Goal: Transaction & Acquisition: Purchase product/service

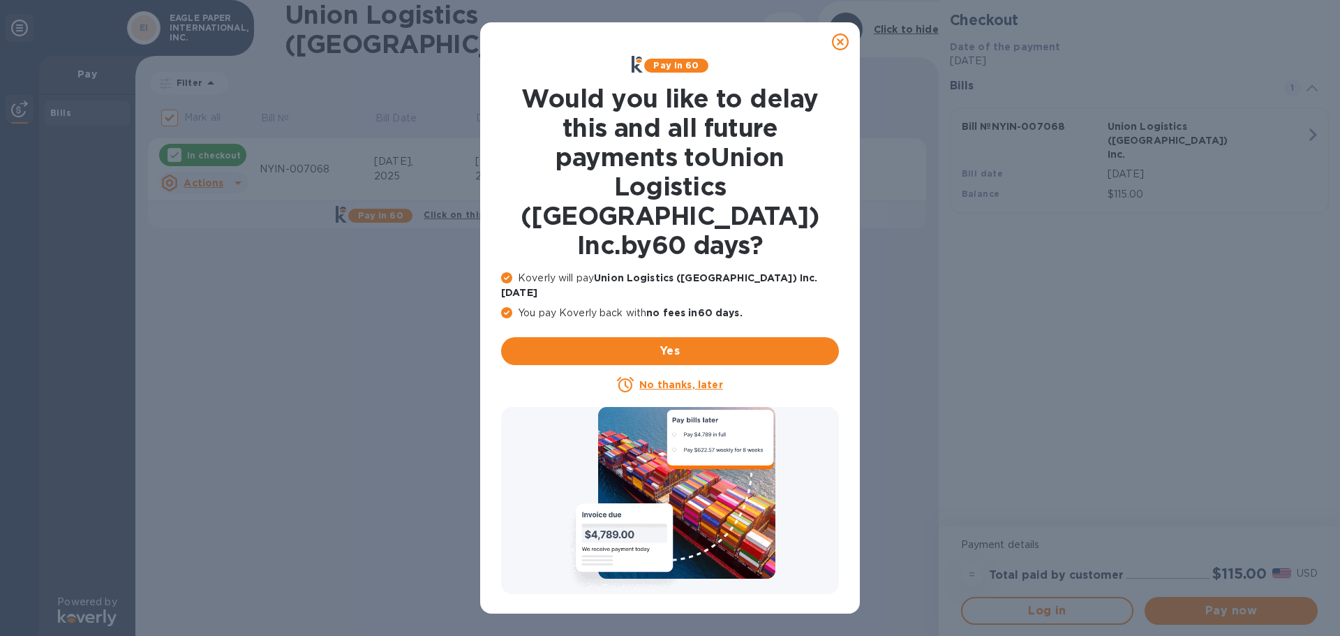
click at [839, 40] on icon at bounding box center [840, 42] width 17 height 17
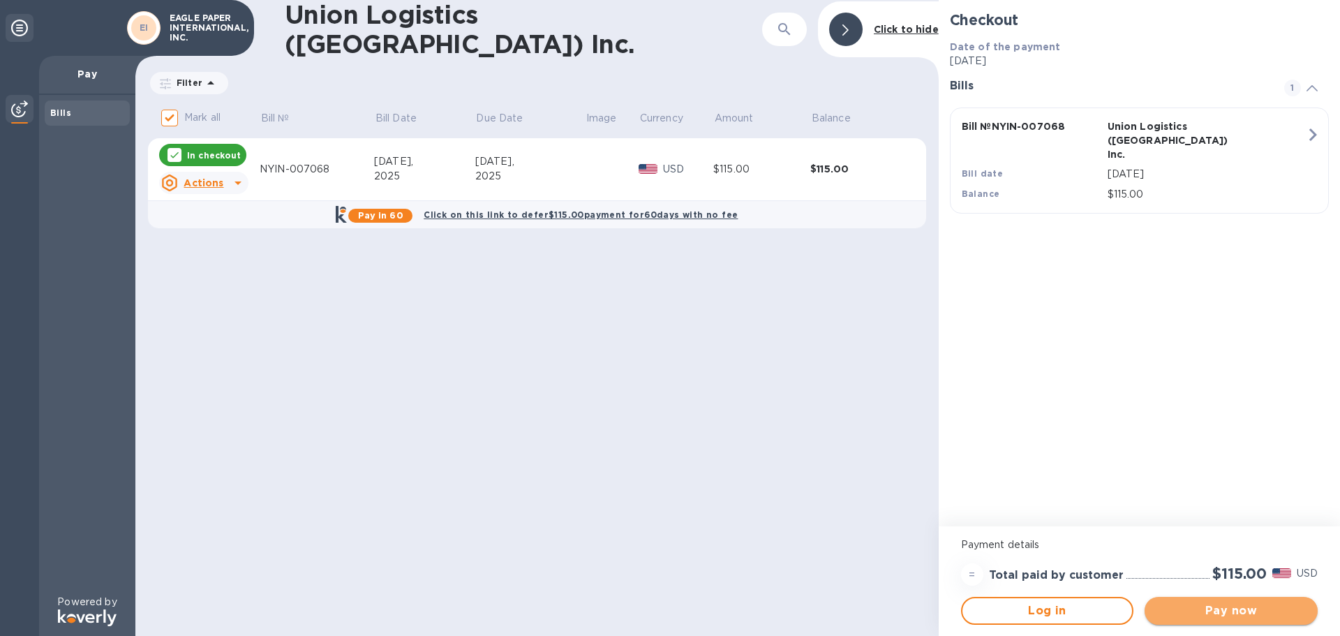
click at [1224, 615] on span "Pay now" at bounding box center [1231, 610] width 151 height 17
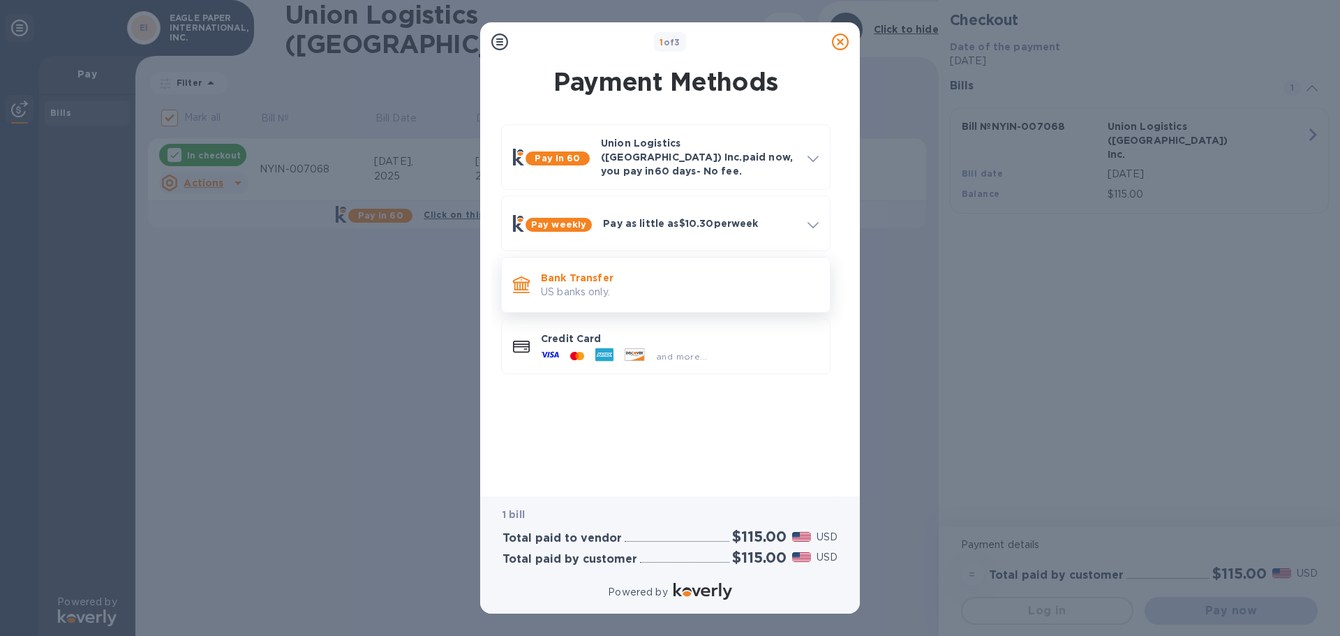
click at [591, 271] on p "Bank Transfer" at bounding box center [680, 278] width 278 height 14
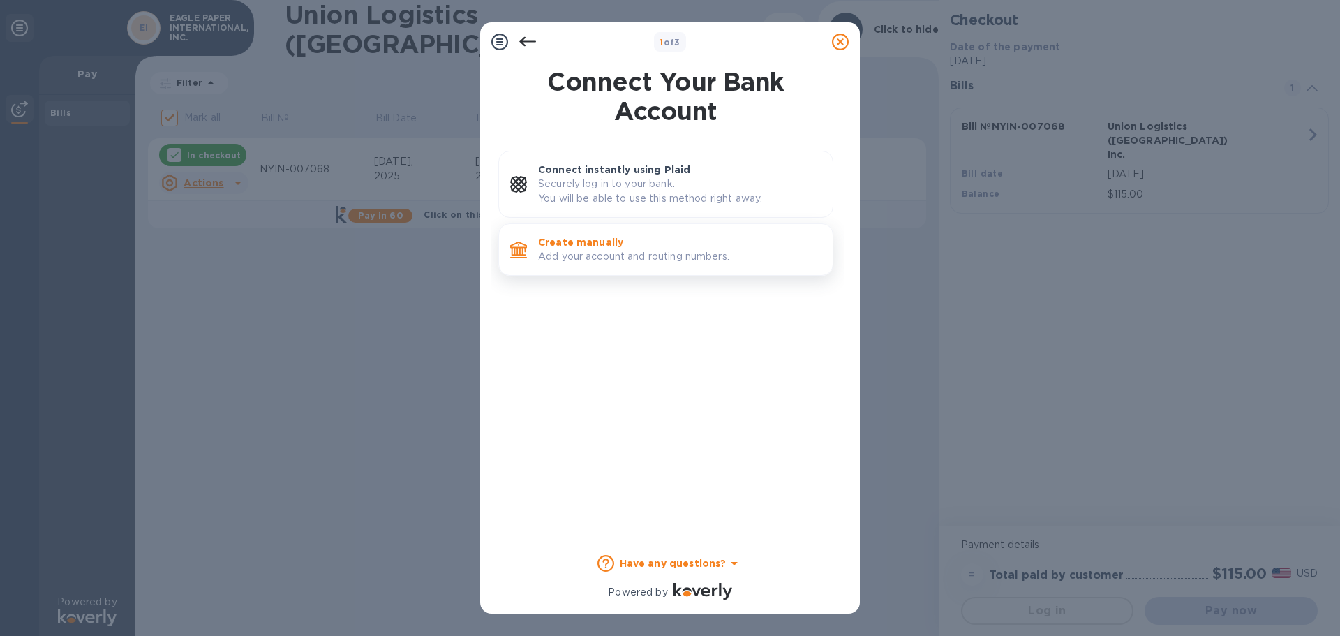
click at [597, 248] on p "Create manually" at bounding box center [679, 242] width 283 height 14
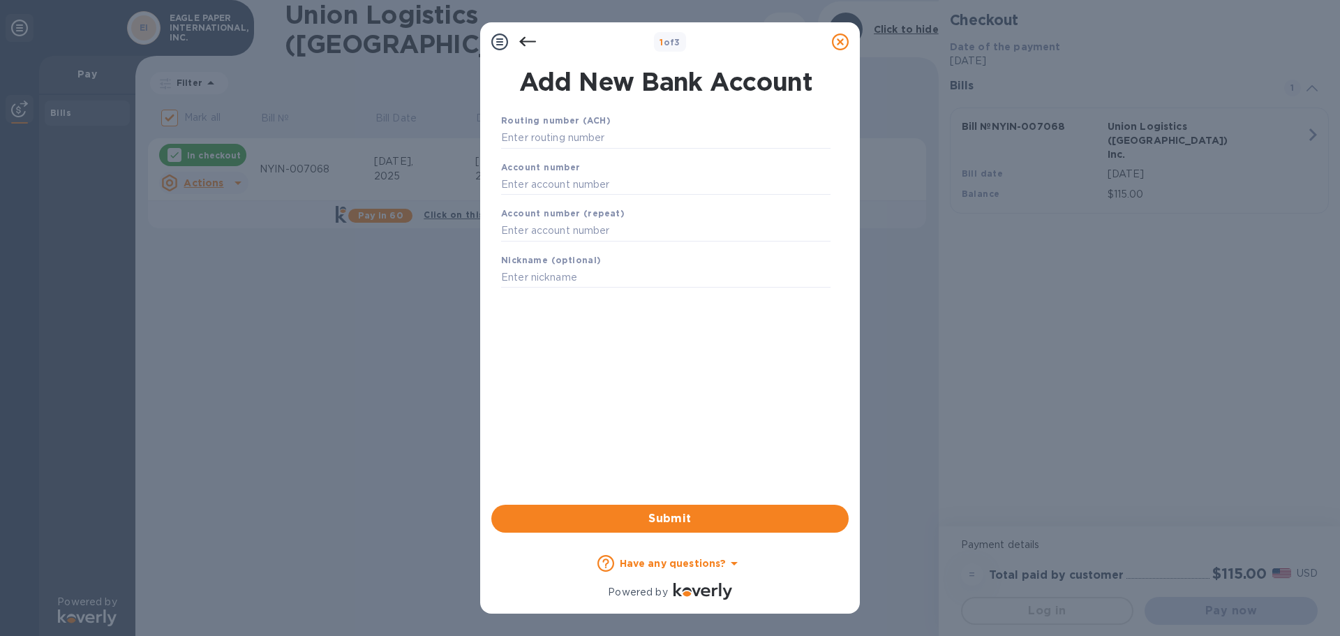
click at [567, 125] on b "Routing number (ACH)" at bounding box center [556, 120] width 110 height 10
click at [591, 179] on input "text" at bounding box center [665, 184] width 329 height 21
paste input "629815108"
type input "629815108"
click at [542, 232] on input "text" at bounding box center [665, 231] width 329 height 21
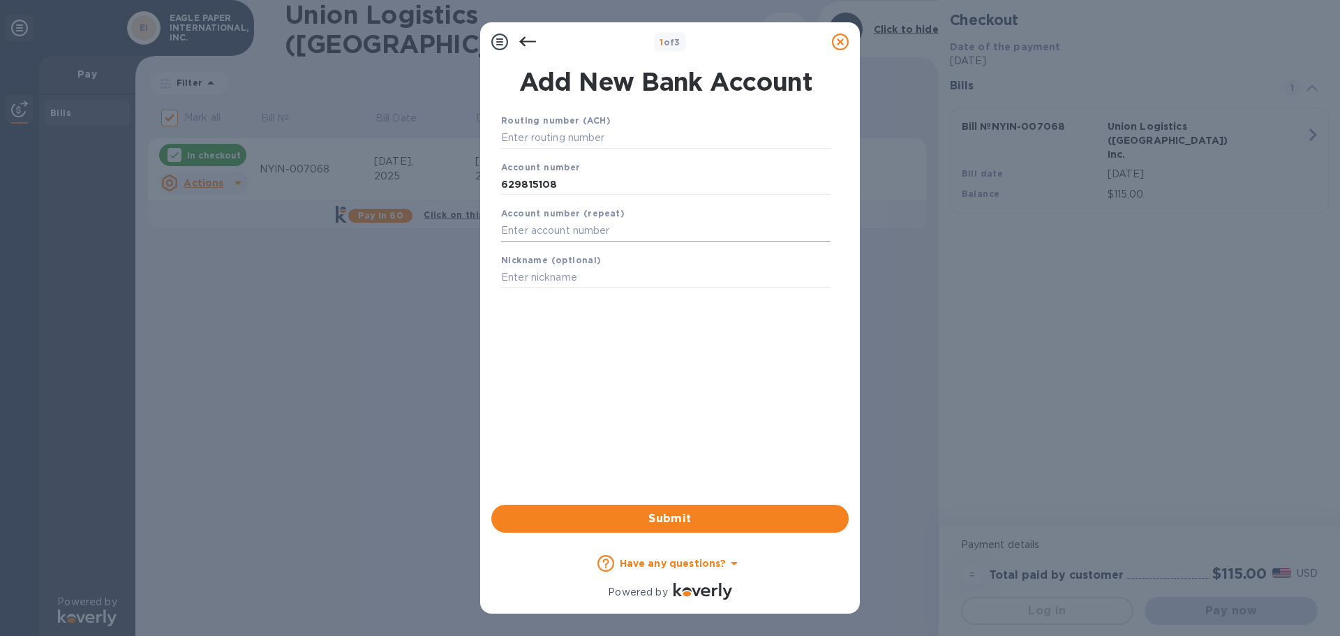
paste input "629815108"
type input "629815108"
click at [548, 138] on input "text" at bounding box center [665, 138] width 329 height 21
paste input "021000021"
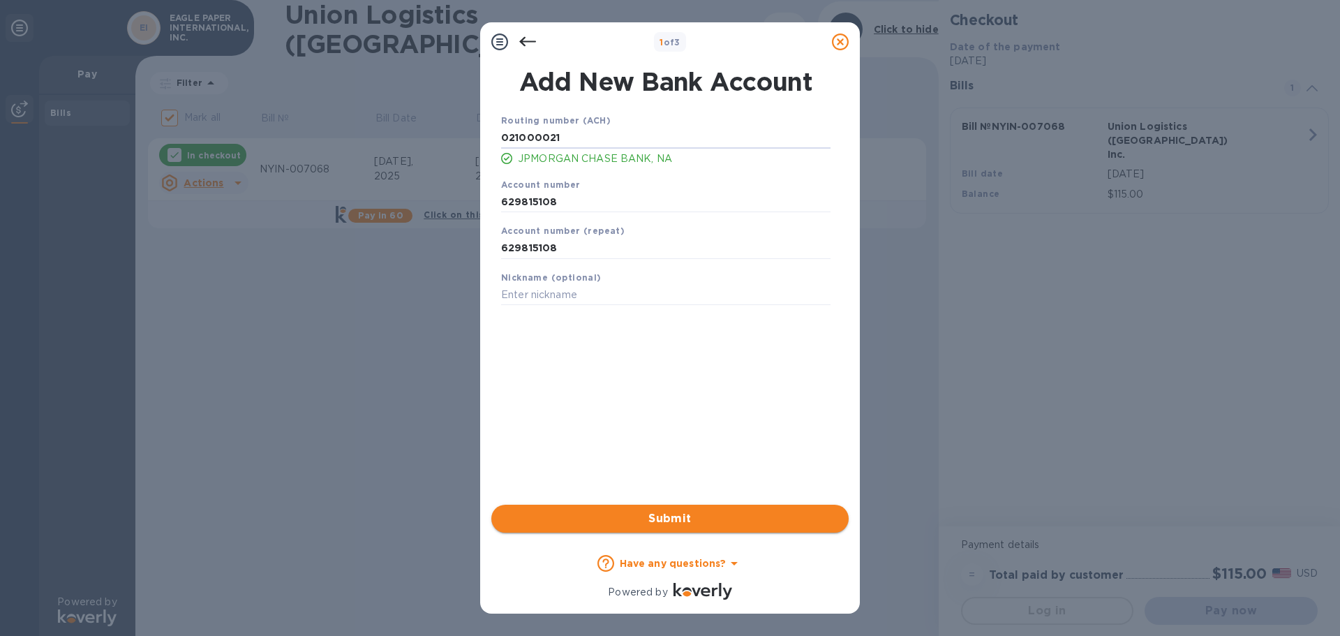
type input "021000021"
click at [690, 524] on span "Submit" at bounding box center [670, 518] width 335 height 17
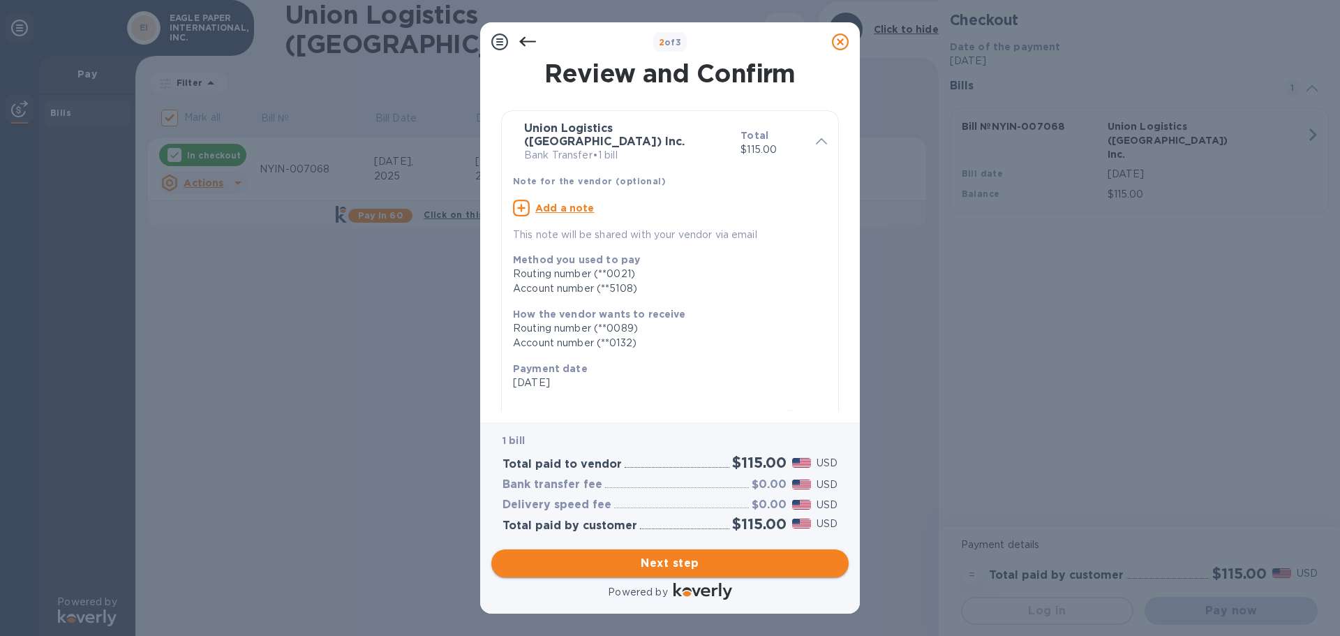
click at [666, 568] on span "Next step" at bounding box center [670, 563] width 335 height 17
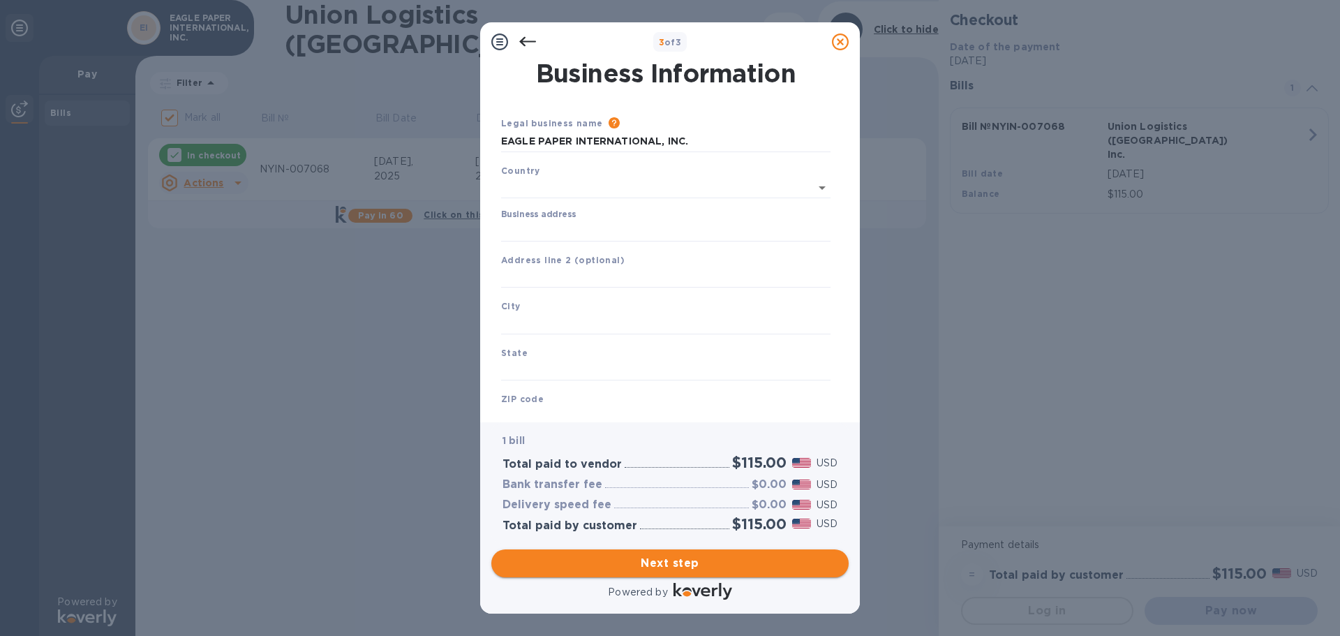
type input "[GEOGRAPHIC_DATA]"
click at [589, 233] on input "Business address" at bounding box center [665, 228] width 329 height 21
type input "[STREET_ADDRESS][PERSON_NAME]"
click at [538, 318] on input "text" at bounding box center [665, 321] width 329 height 21
click at [521, 369] on input "text" at bounding box center [665, 367] width 329 height 21
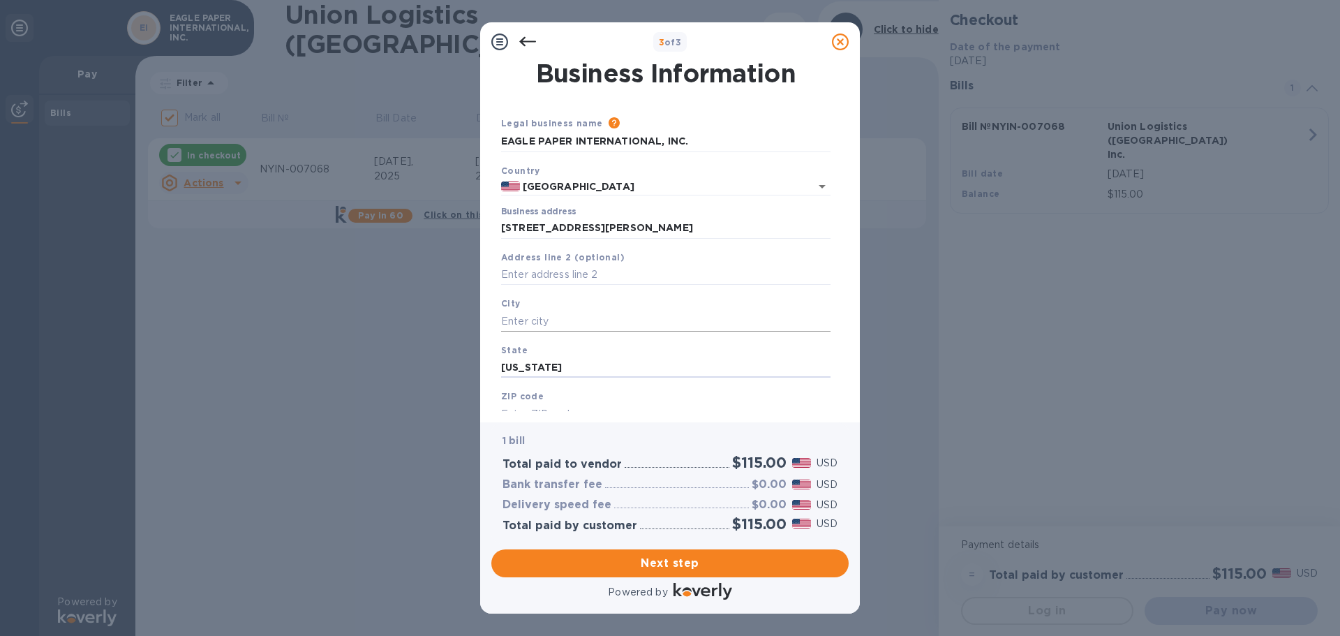
type input "[US_STATE]"
click at [556, 322] on input "text" at bounding box center [665, 321] width 329 height 21
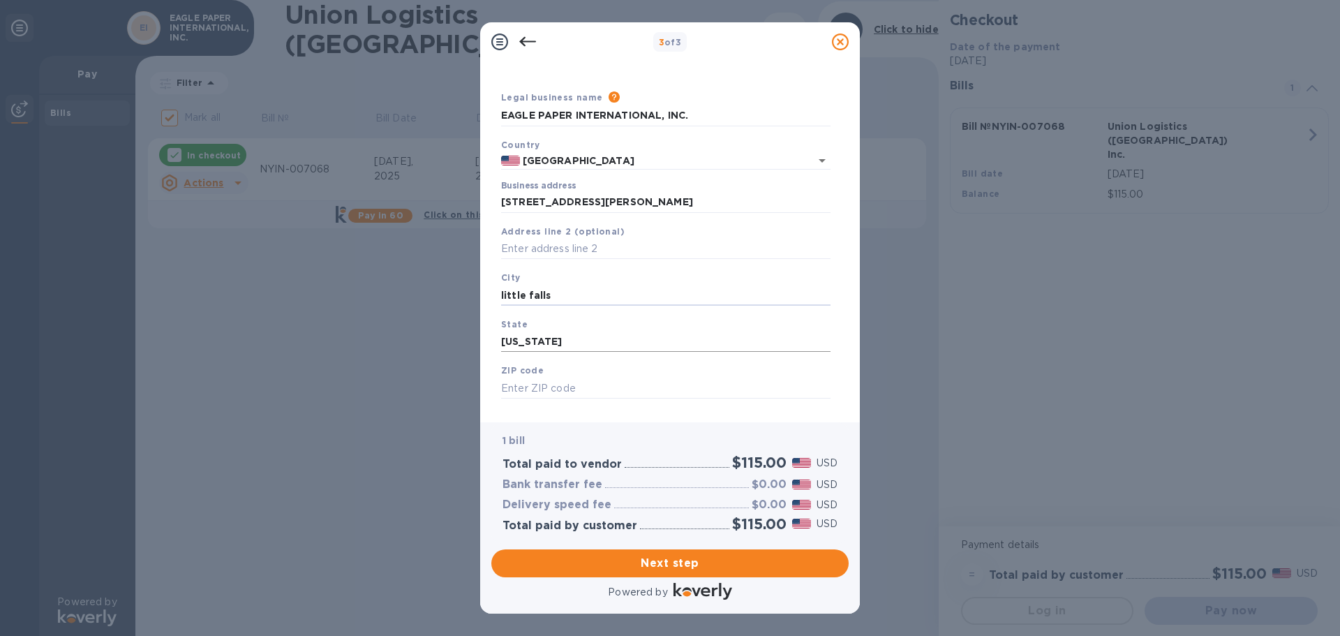
scroll to position [47, 0]
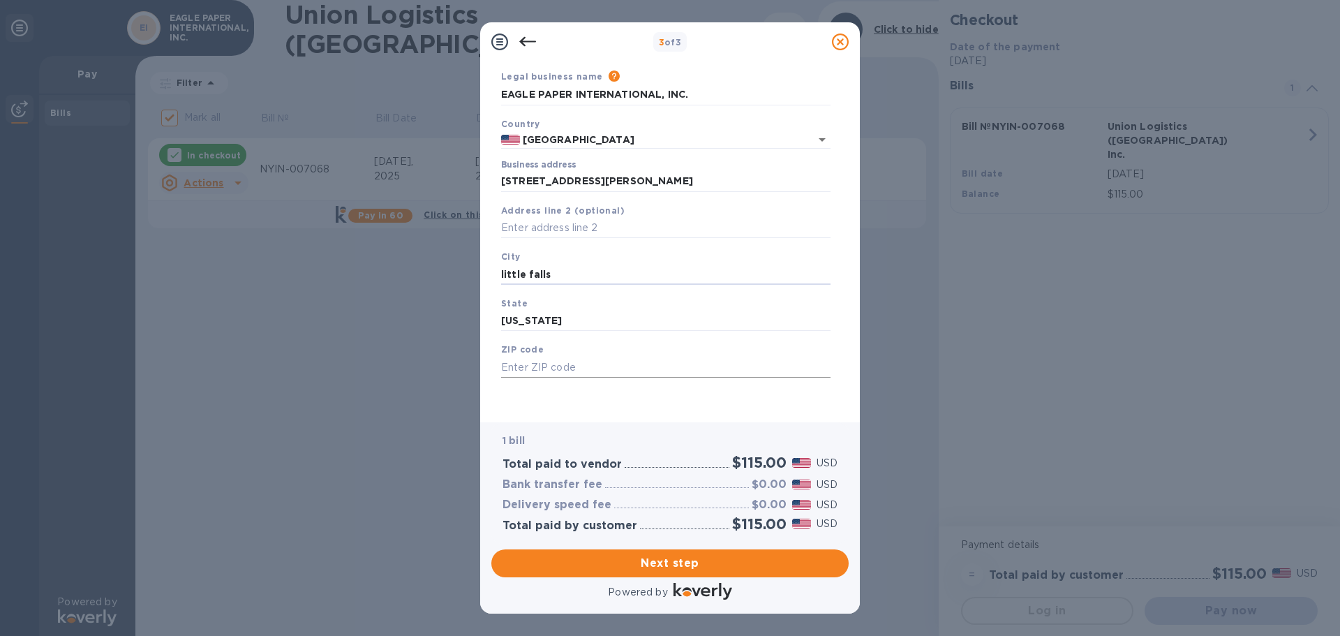
type input "little falls"
click at [549, 376] on input "text" at bounding box center [665, 367] width 329 height 21
type input "07424"
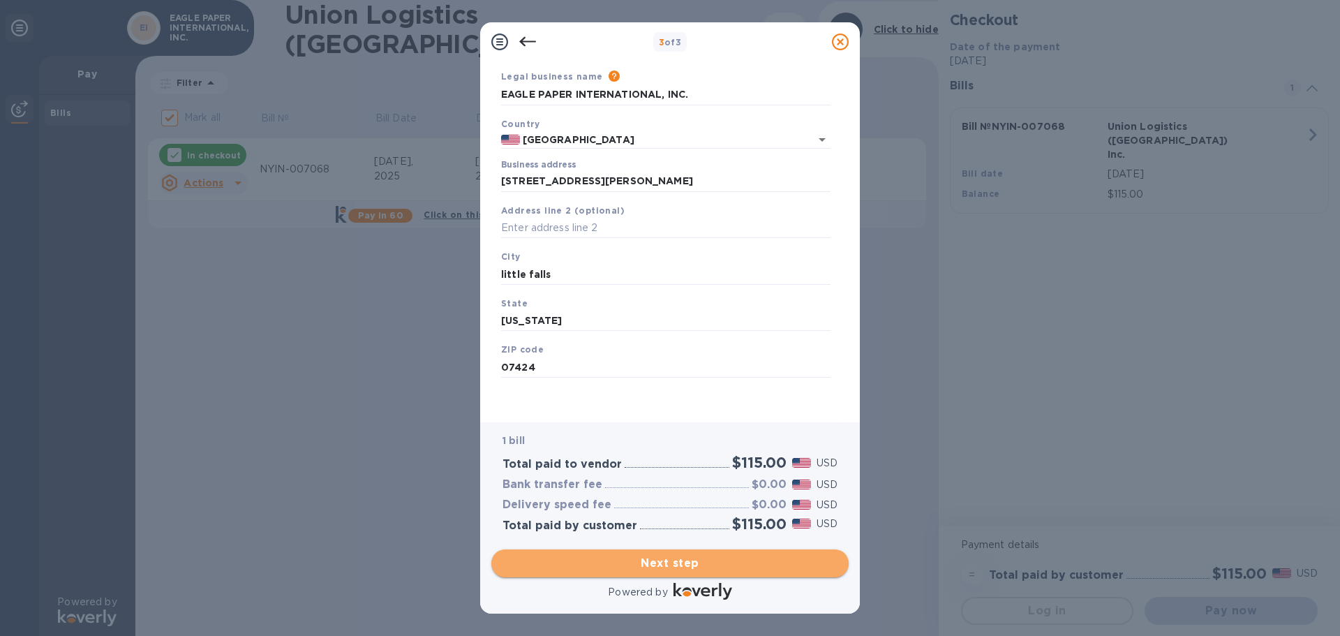
click at [644, 567] on span "Next step" at bounding box center [670, 563] width 335 height 17
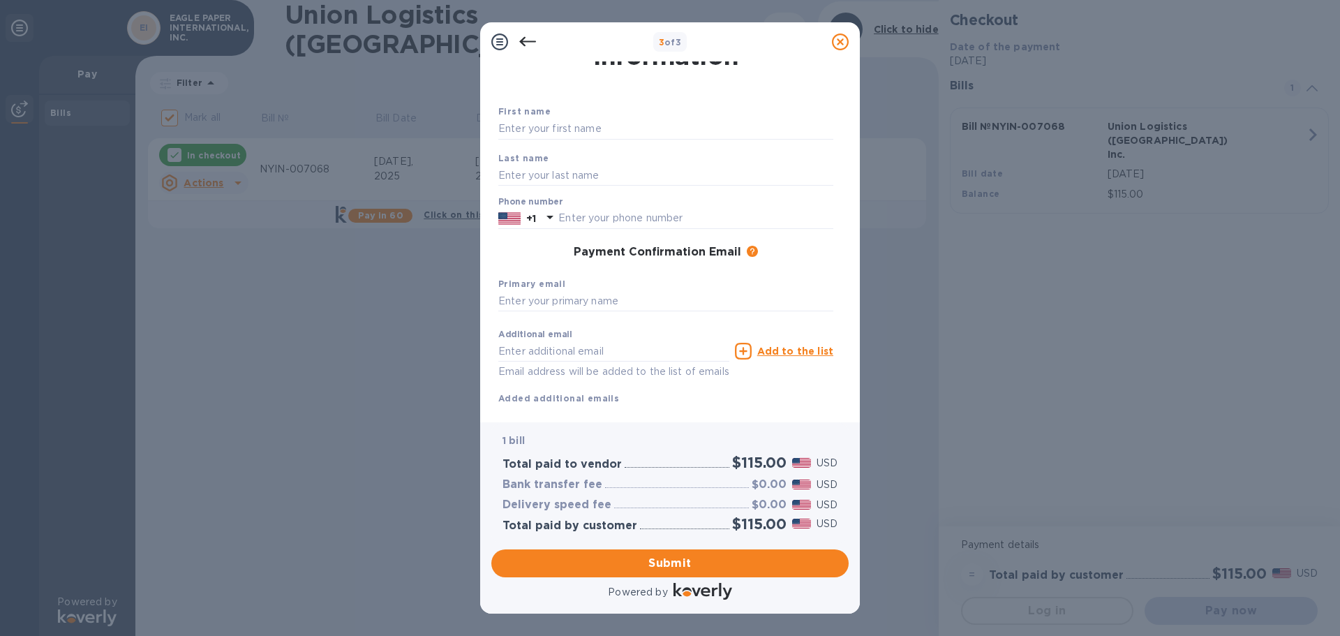
scroll to position [80, 0]
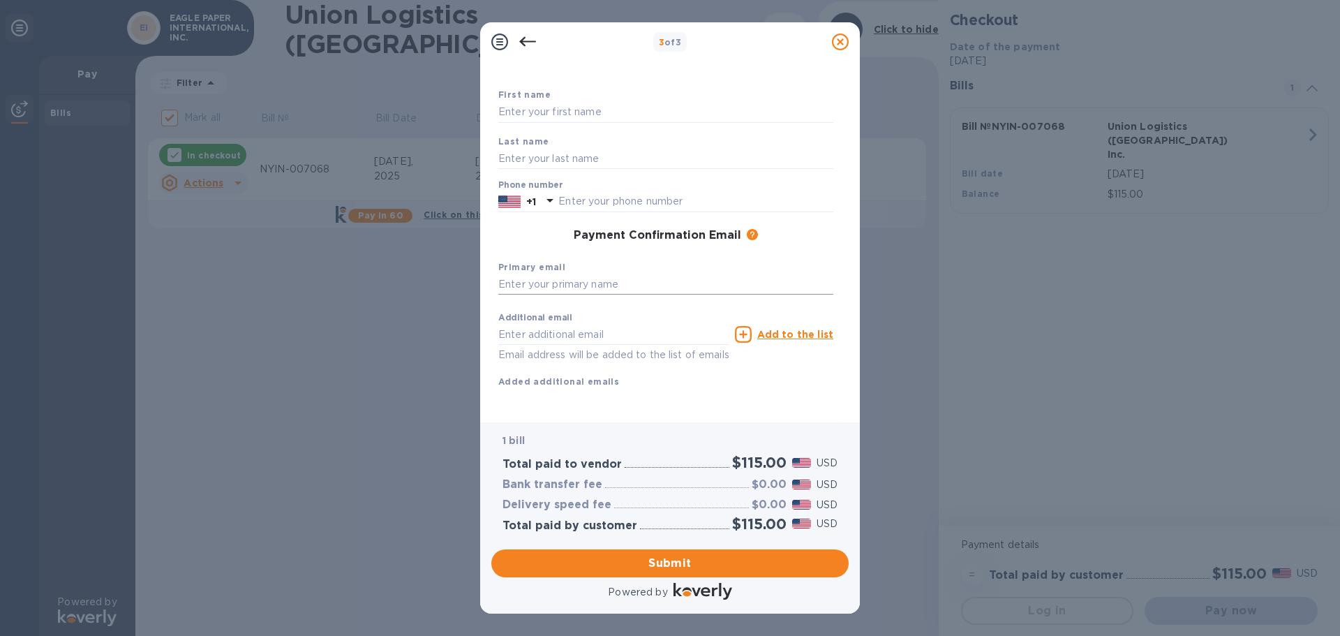
click at [553, 274] on input "text" at bounding box center [665, 284] width 335 height 21
click at [562, 274] on input "text" at bounding box center [665, 284] width 335 height 21
click at [529, 102] on input "text" at bounding box center [665, 112] width 335 height 21
type input "Sabit"
type input "Has"
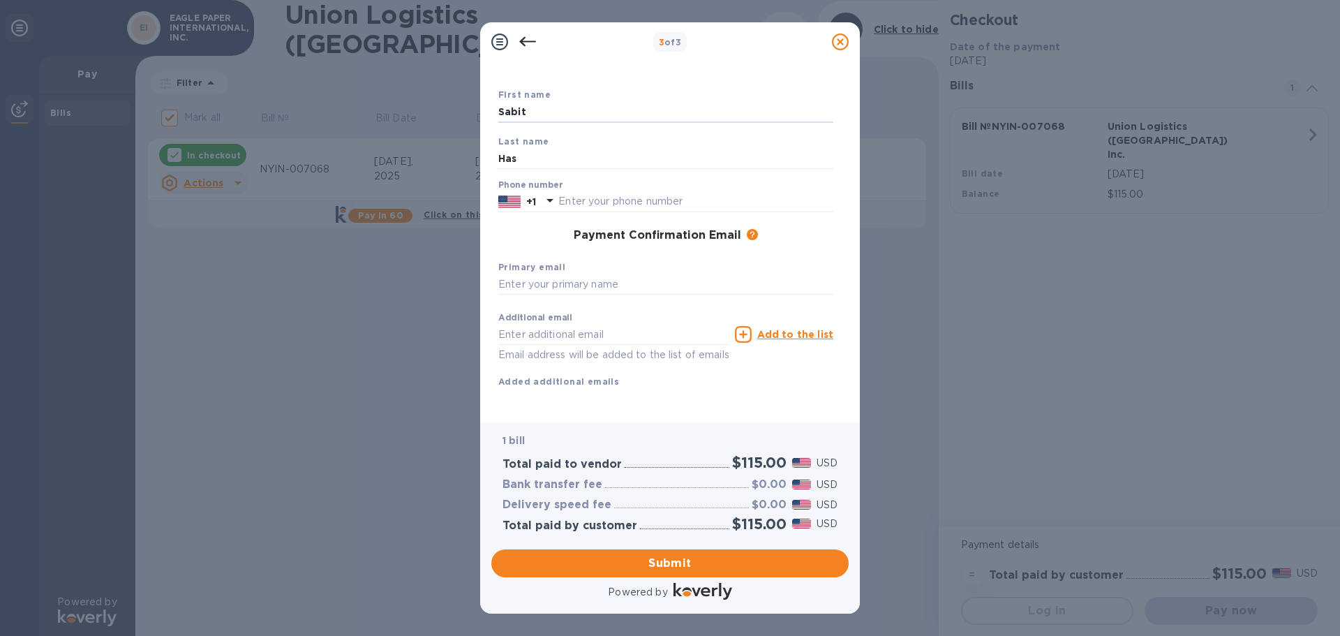
type input "7188657287"
type input "[EMAIL_ADDRESS][DOMAIN_NAME]"
click at [577, 102] on input "Sabit" at bounding box center [665, 112] width 335 height 21
type input "Merve"
click at [600, 148] on input "Has" at bounding box center [665, 158] width 335 height 21
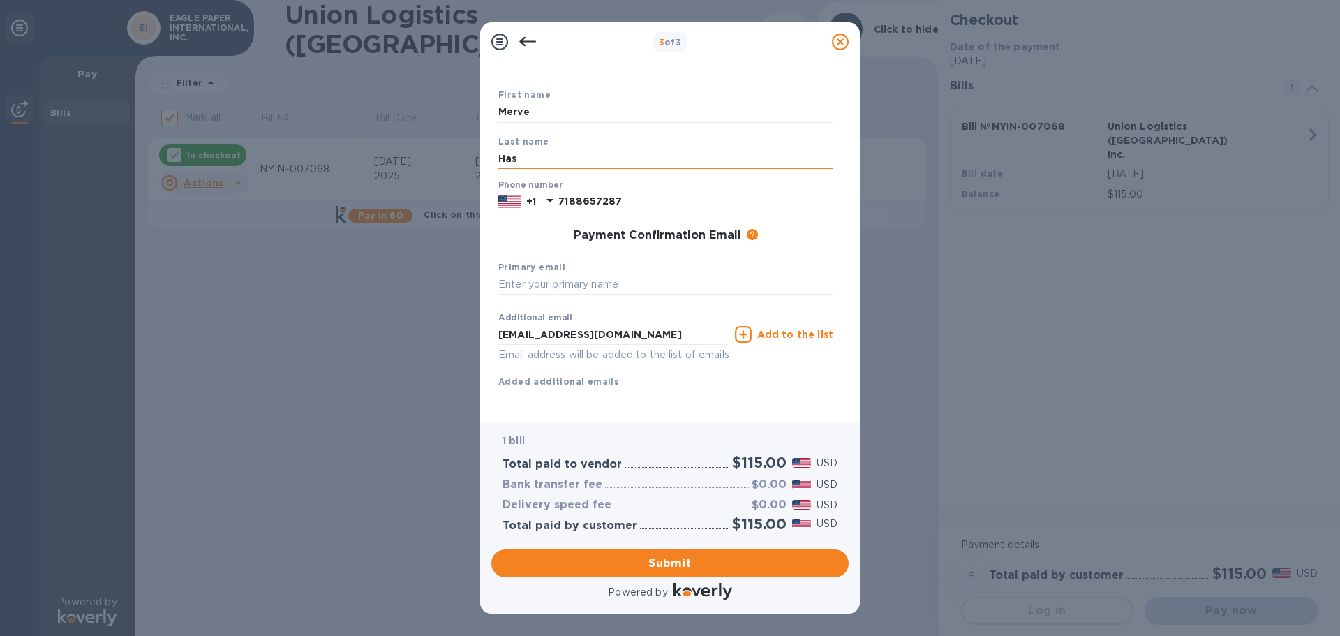
type input "OZDOGAN"
click at [629, 191] on input "7188657287" at bounding box center [695, 201] width 275 height 21
drag, startPoint x: 657, startPoint y: 184, endPoint x: 572, endPoint y: 163, distance: 87.9
click at [531, 191] on div "[PHONE_NUMBER]" at bounding box center [665, 201] width 335 height 21
type input "5515569863"
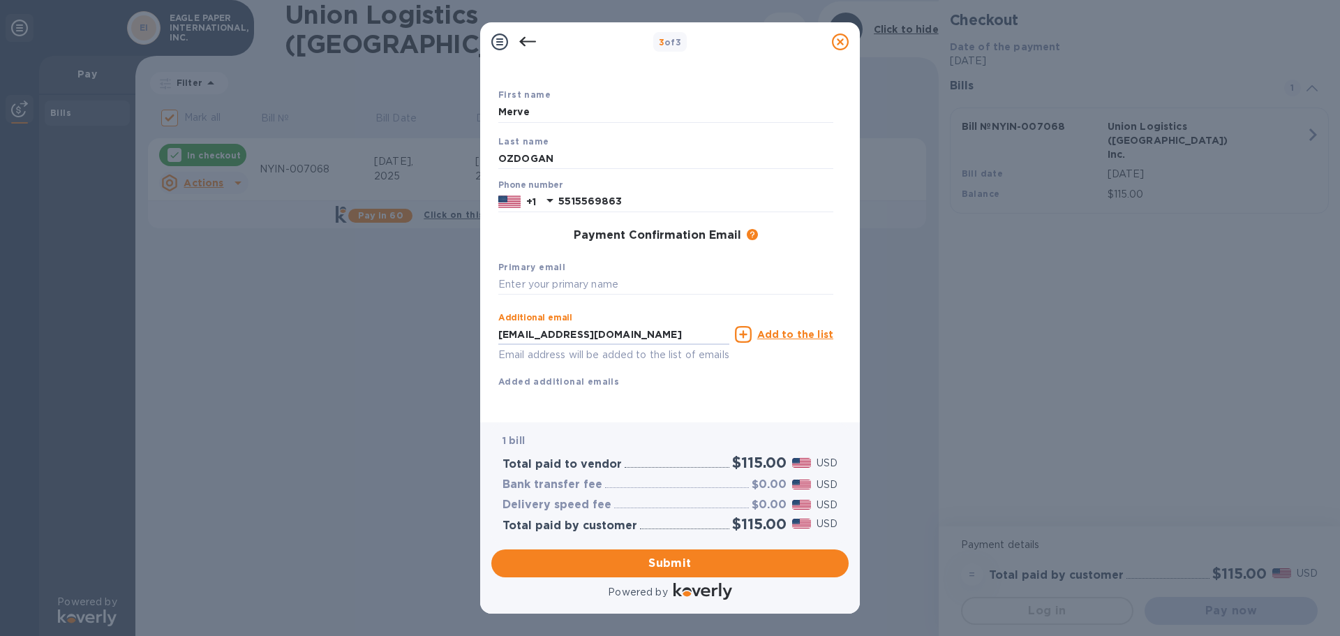
drag, startPoint x: 653, startPoint y: 315, endPoint x: 371, endPoint y: 315, distance: 281.3
click at [371, 315] on div "3 of 3 Payment Contact Information First name Merve Last name OZDOGAN Phone num…" at bounding box center [670, 318] width 1340 height 636
type input "[EMAIL_ADDRESS][DOMAIN_NAME]"
click at [656, 563] on span "Submit" at bounding box center [670, 563] width 335 height 17
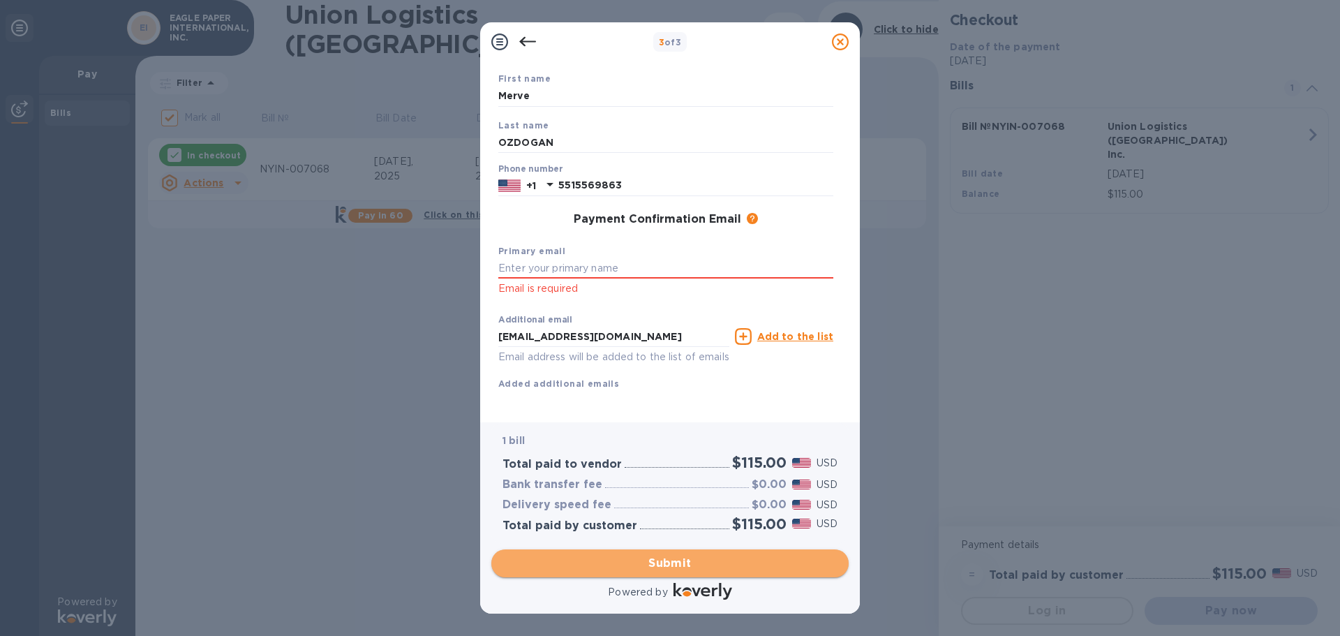
click at [703, 568] on span "Submit" at bounding box center [670, 563] width 335 height 17
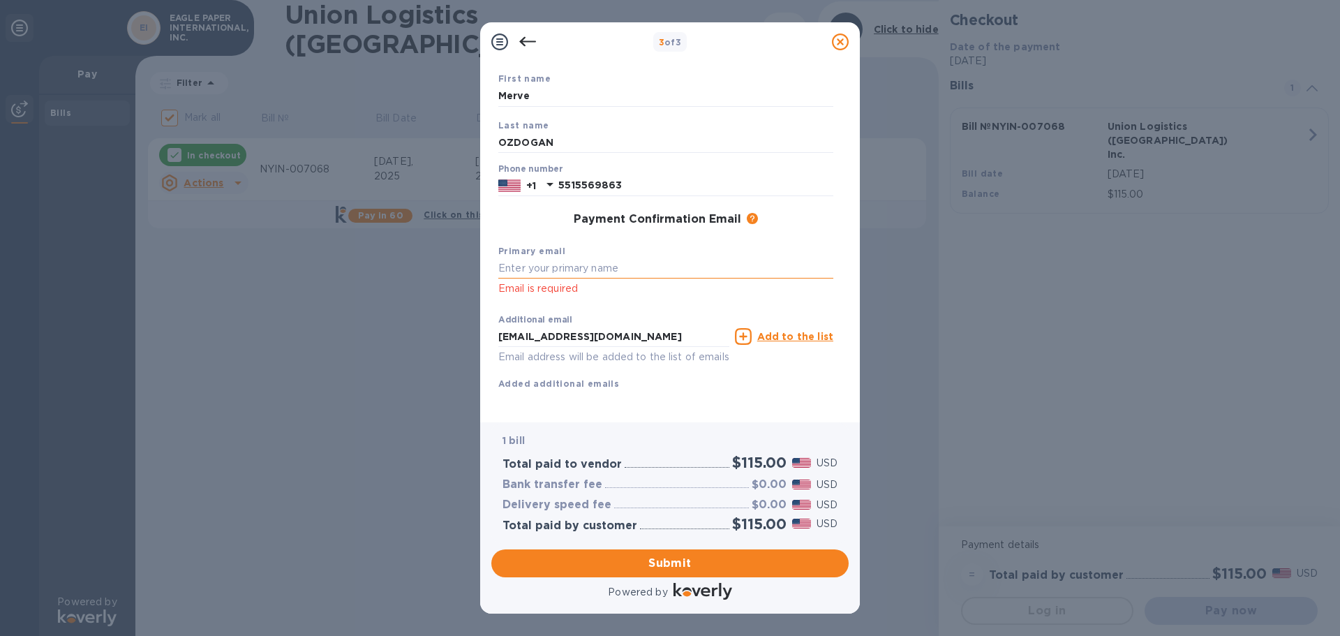
click at [577, 274] on input "text" at bounding box center [665, 268] width 335 height 21
drag, startPoint x: 622, startPoint y: 341, endPoint x: 391, endPoint y: 339, distance: 231.1
click at [391, 339] on div "3 of 3 Payment Contact Information First name Merve Last name OZDOGAN Phone num…" at bounding box center [670, 318] width 1340 height 636
click at [558, 266] on input "text" at bounding box center [665, 268] width 335 height 21
paste input "[EMAIL_ADDRESS][DOMAIN_NAME]"
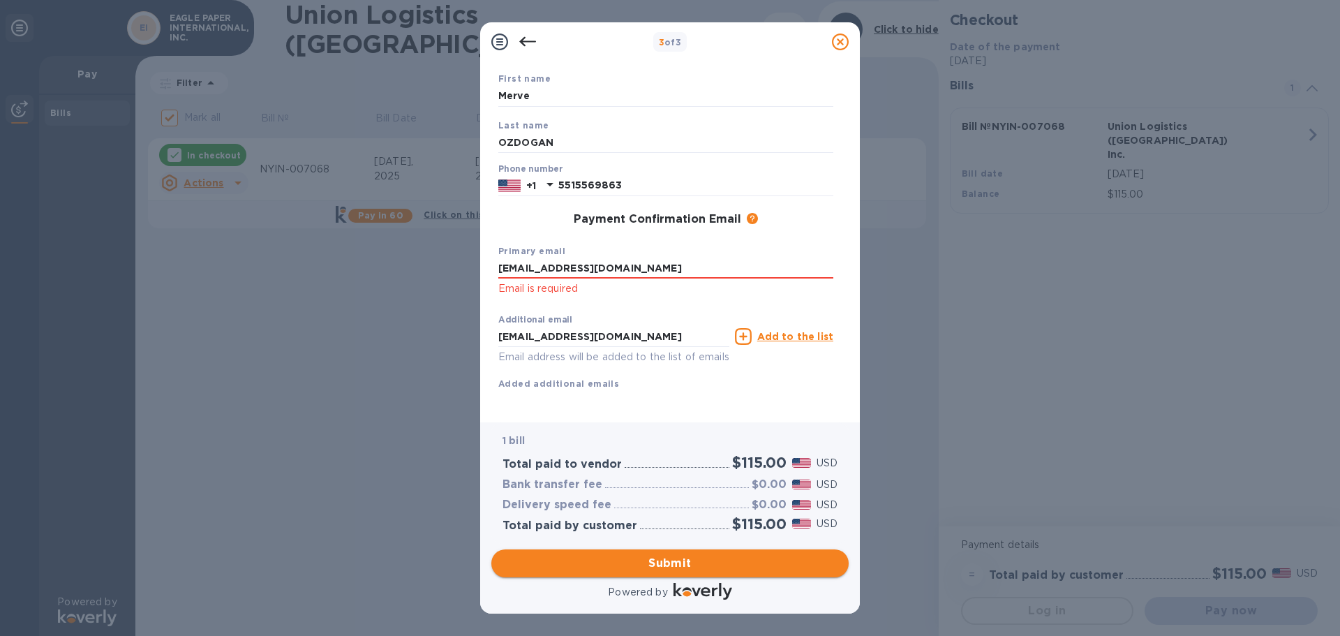
type input "[EMAIL_ADDRESS][DOMAIN_NAME]"
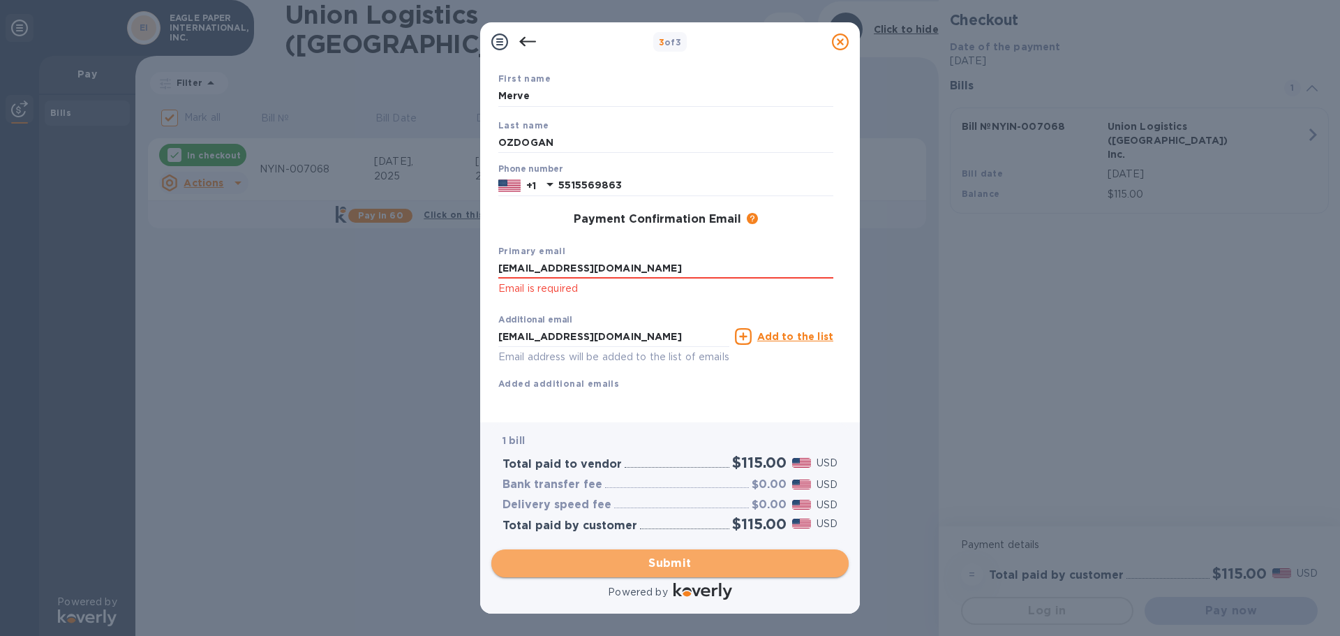
click at [690, 563] on span "Submit" at bounding box center [670, 563] width 335 height 17
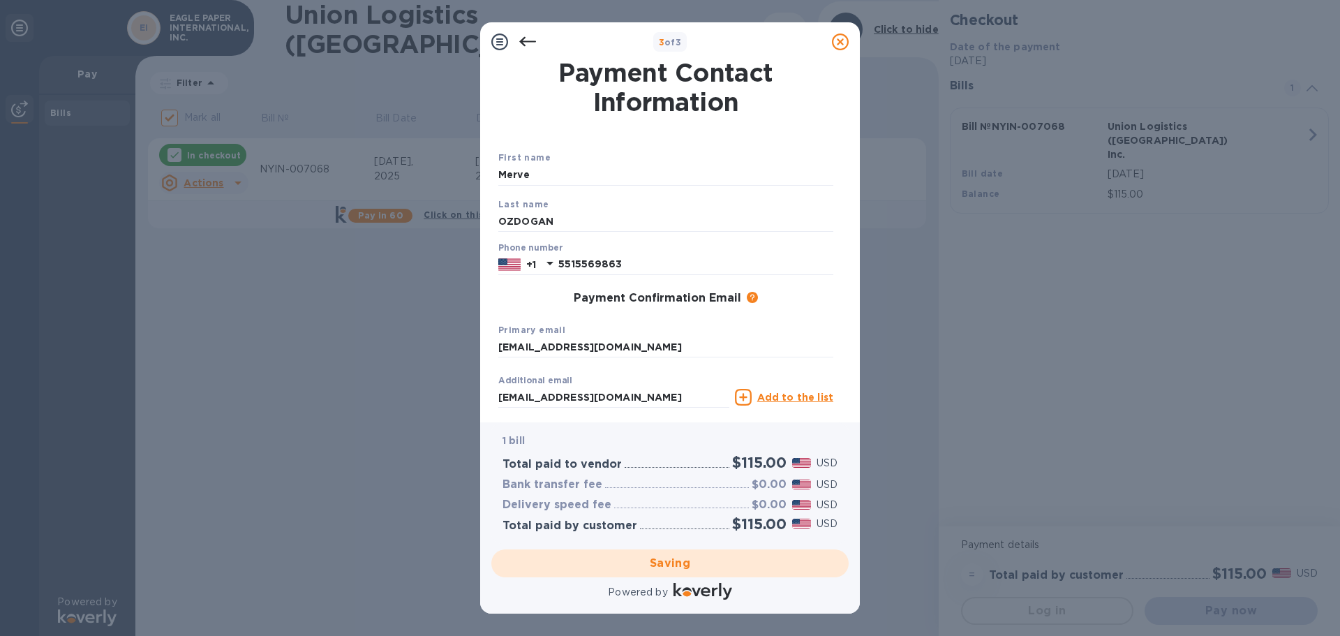
scroll to position [0, 0]
checkbox input "false"
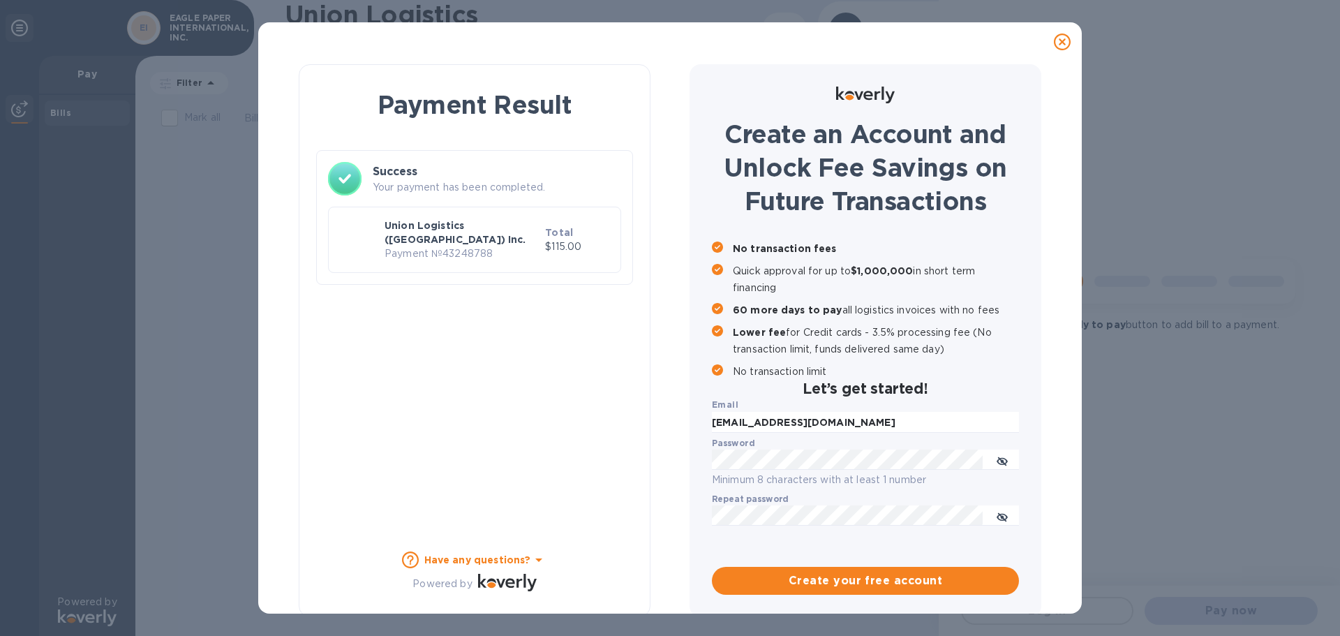
scroll to position [6, 0]
